Goal: Find specific page/section

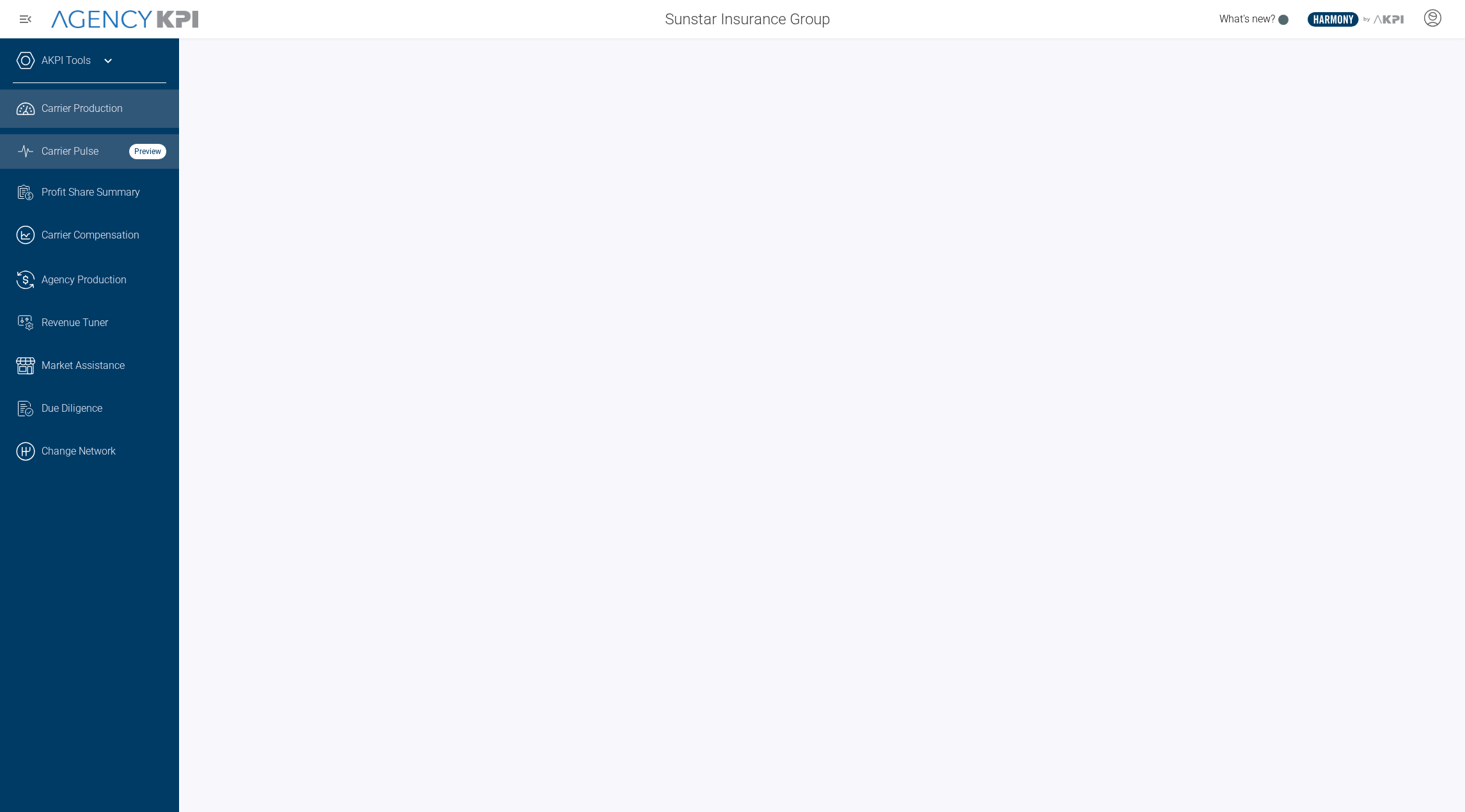
click at [110, 144] on div "Carrier Pulse Preview" at bounding box center [104, 151] width 125 height 15
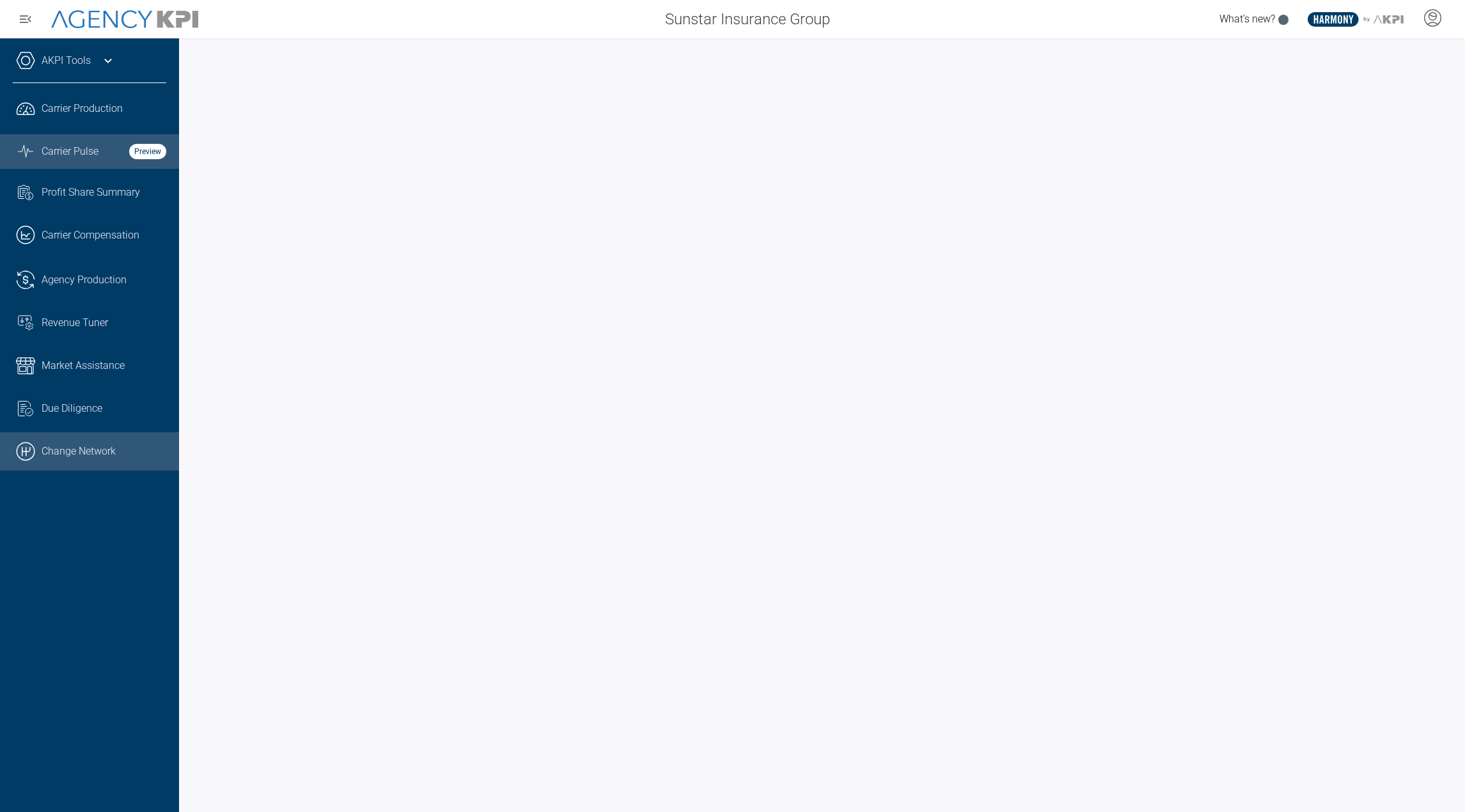
click at [71, 442] on link ".cls-1{fill:none;stroke:#000;stroke-linecap:round;stroke-linejoin:round;stroke-…" at bounding box center [90, 452] width 179 height 38
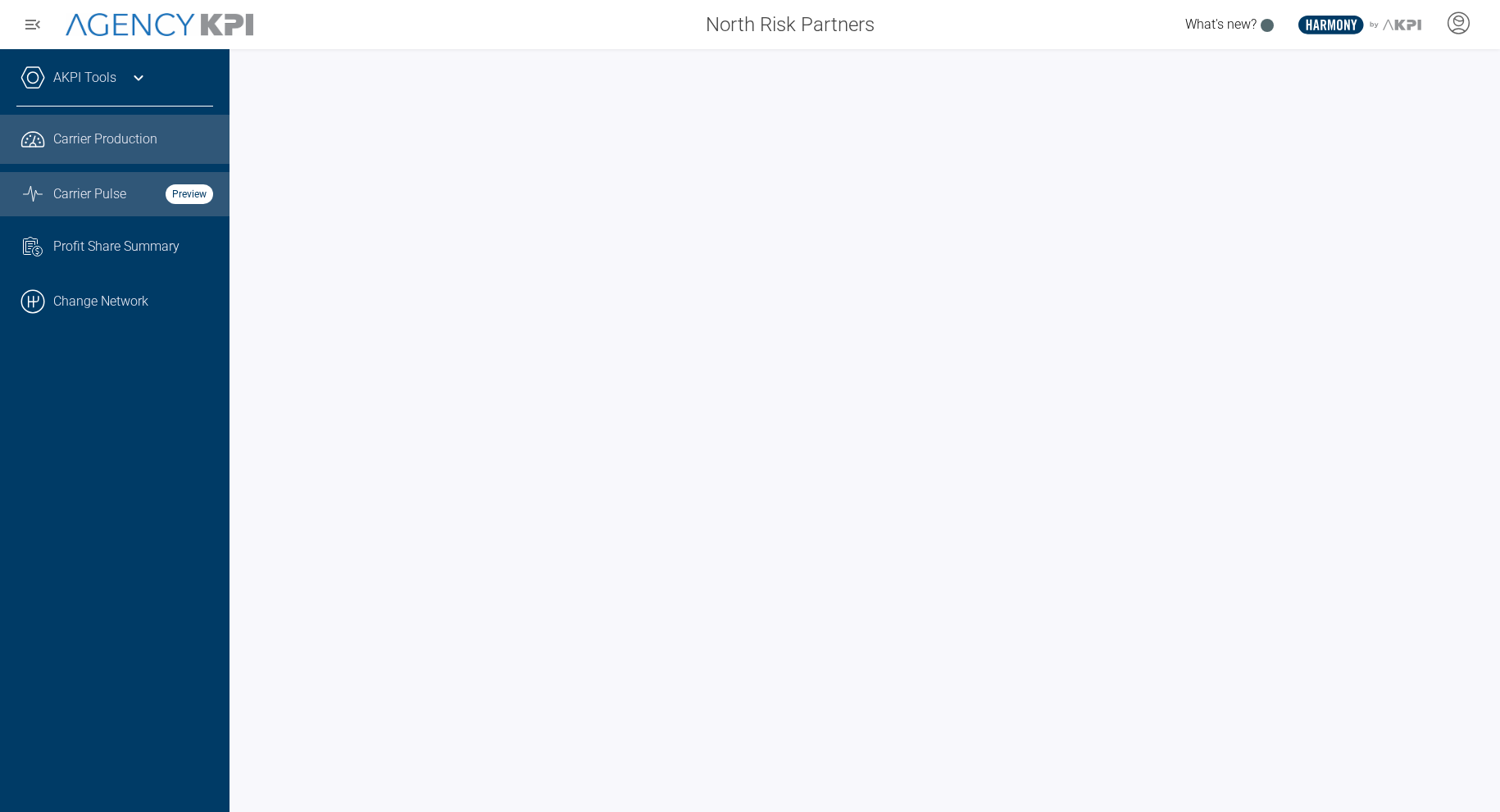
click at [148, 210] on link "Graph Stats Streamline Icon: https://streamlinehq.com Carrier Pulse Preview" at bounding box center [115, 194] width 230 height 44
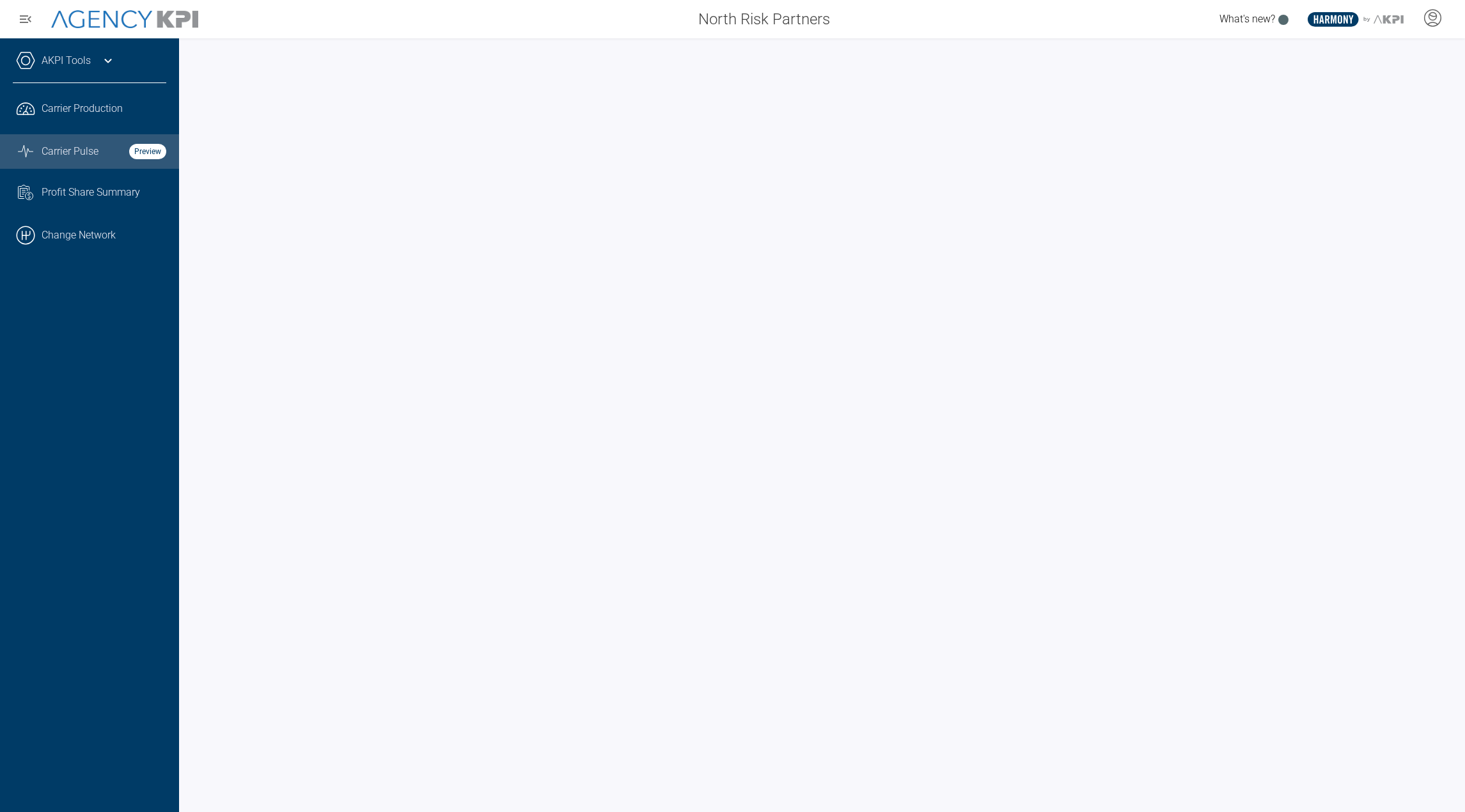
click at [97, 66] on div "AKPI Tools" at bounding box center [90, 67] width 154 height 32
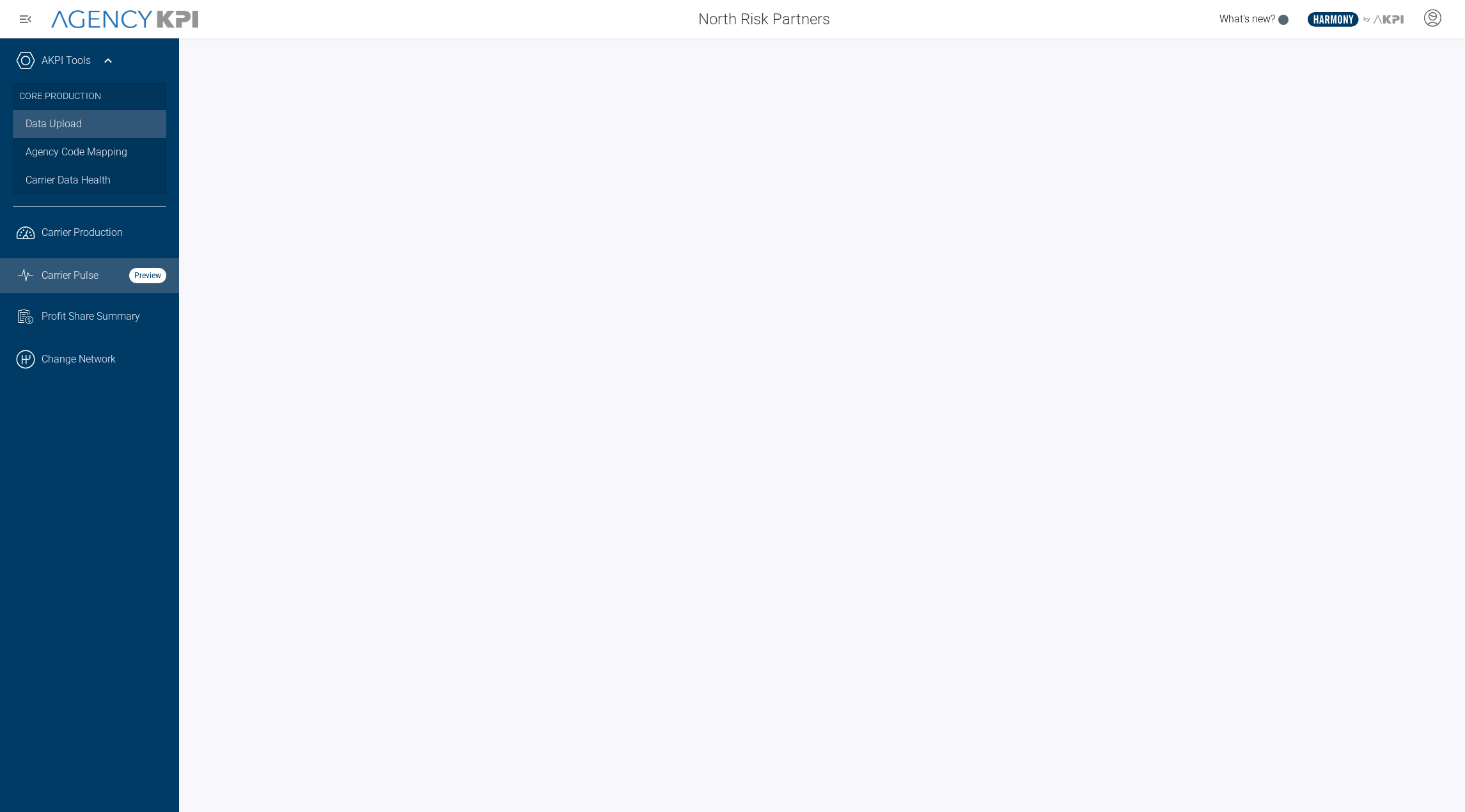
click at [62, 121] on link "Data Upload" at bounding box center [90, 124] width 154 height 28
